Goal: Task Accomplishment & Management: Complete application form

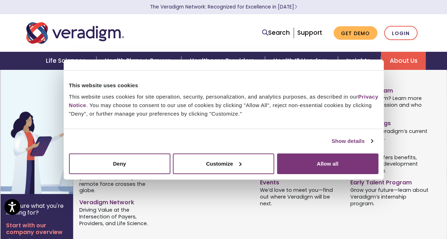
click at [394, 60] on link "About Us" at bounding box center [403, 61] width 45 height 18
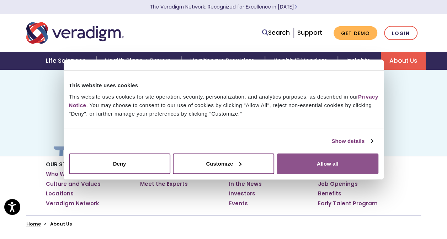
click at [332, 165] on button "Allow all" at bounding box center [327, 163] width 101 height 21
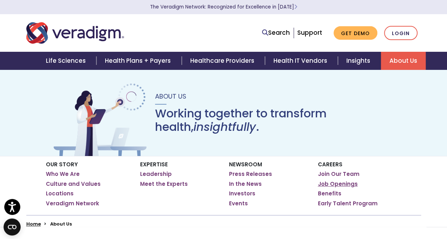
click at [336, 184] on link "Job Openings" at bounding box center [338, 184] width 40 height 7
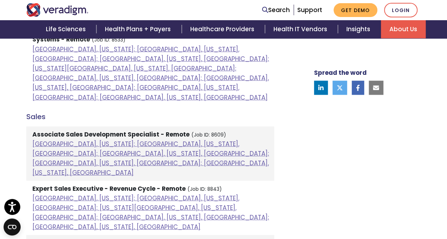
scroll to position [617, 0]
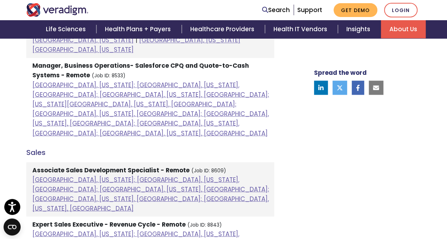
click at [106, 220] on strong "Expert Sales Executive - Revenue Cycle - Remote" at bounding box center [108, 224] width 153 height 9
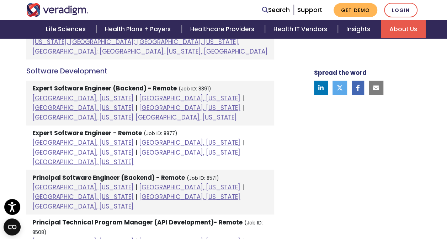
scroll to position [0, 0]
